Goal: Task Accomplishment & Management: Use online tool/utility

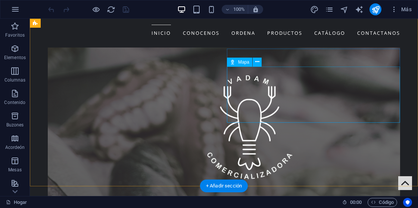
scroll to position [1667, 0]
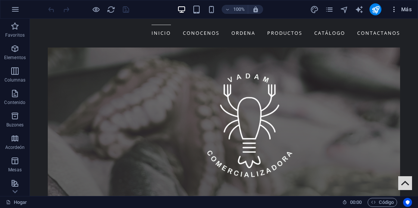
click at [399, 9] on span "Más" at bounding box center [401, 9] width 21 height 7
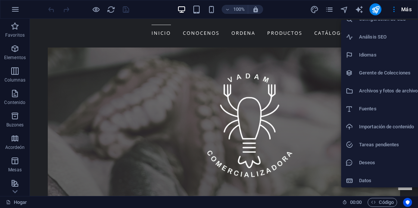
scroll to position [30, 0]
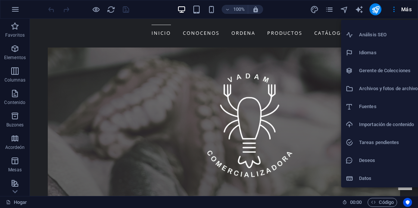
click at [362, 149] on li "Tareas pendientes" at bounding box center [382, 142] width 83 height 18
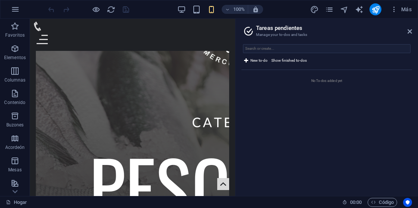
scroll to position [1661, 0]
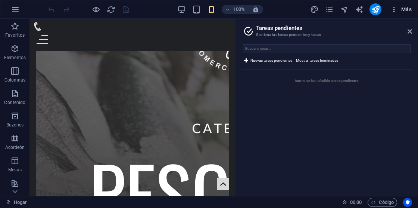
click at [392, 10] on icon "button" at bounding box center [394, 9] width 7 height 7
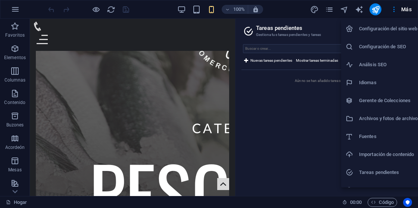
click at [341, 9] on div at bounding box center [209, 104] width 418 height 208
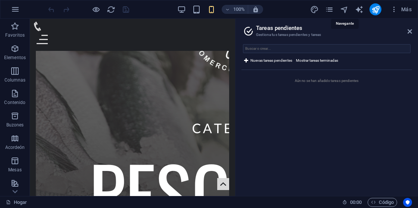
click at [342, 9] on icon "navegante" at bounding box center [344, 9] width 9 height 9
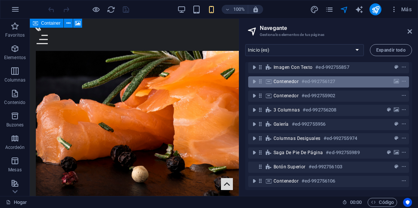
scroll to position [33, 0]
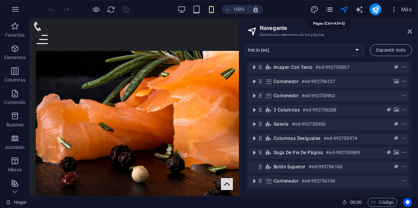
click at [326, 7] on icon "Páginas" at bounding box center [329, 9] width 9 height 9
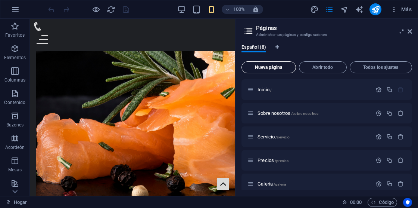
click at [279, 65] on span "Nueva página" at bounding box center [269, 67] width 48 height 4
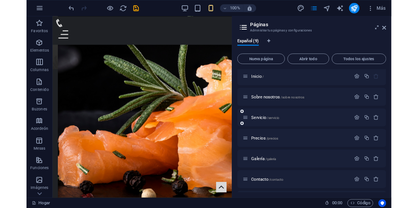
scroll to position [0, 0]
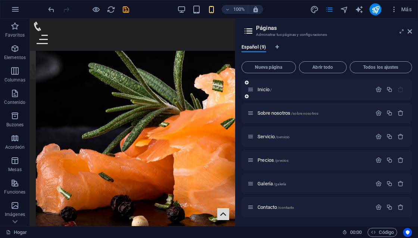
click at [323, 92] on div "Inicio /" at bounding box center [310, 89] width 124 height 9
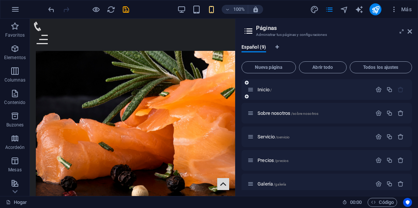
click at [249, 89] on icon at bounding box center [251, 89] width 6 height 6
click at [376, 90] on icon "button" at bounding box center [379, 89] width 6 height 6
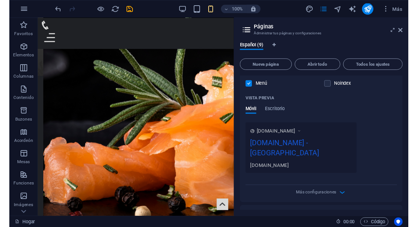
scroll to position [201, 0]
